Goal: Transaction & Acquisition: Subscribe to service/newsletter

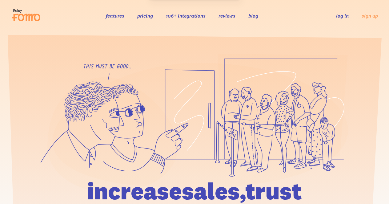
click at [144, 15] on link "pricing" at bounding box center [145, 16] width 16 height 6
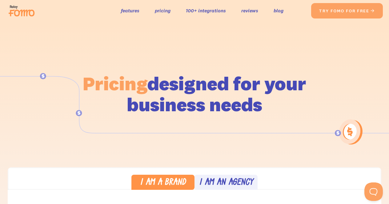
scroll to position [2, 0]
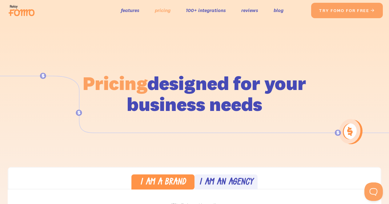
click at [166, 10] on link "pricing" at bounding box center [163, 10] width 16 height 9
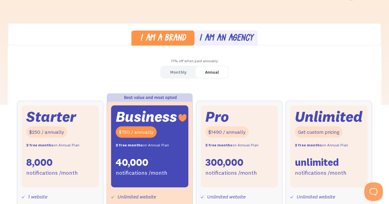
scroll to position [171, 0]
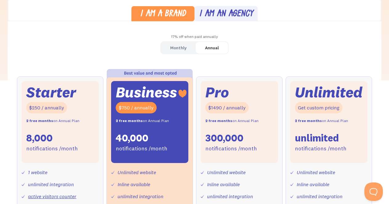
click at [172, 48] on div "Monthly" at bounding box center [178, 47] width 16 height 9
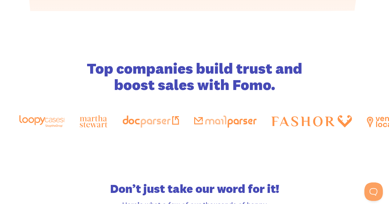
scroll to position [940, 0]
